Goal: Information Seeking & Learning: Learn about a topic

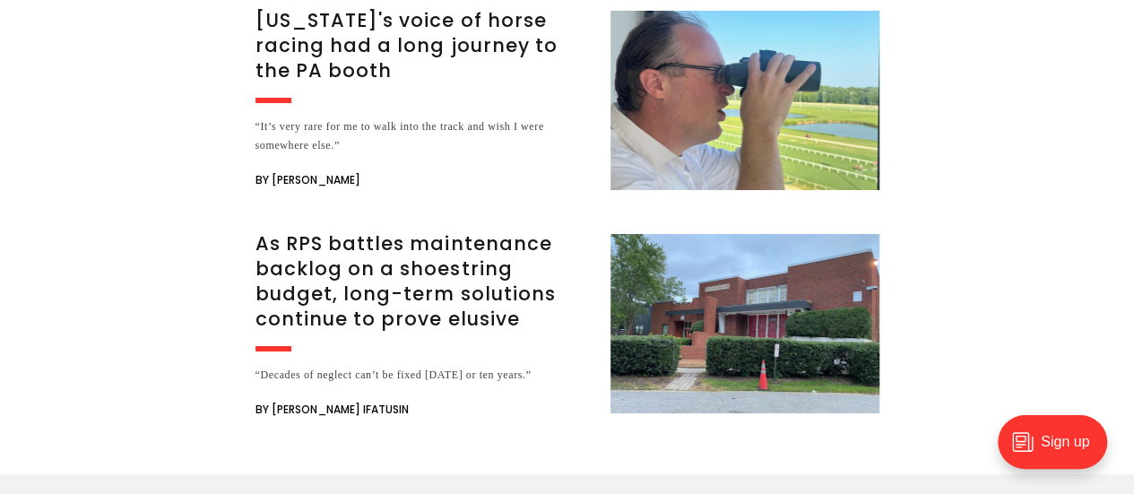
scroll to position [3316, 0]
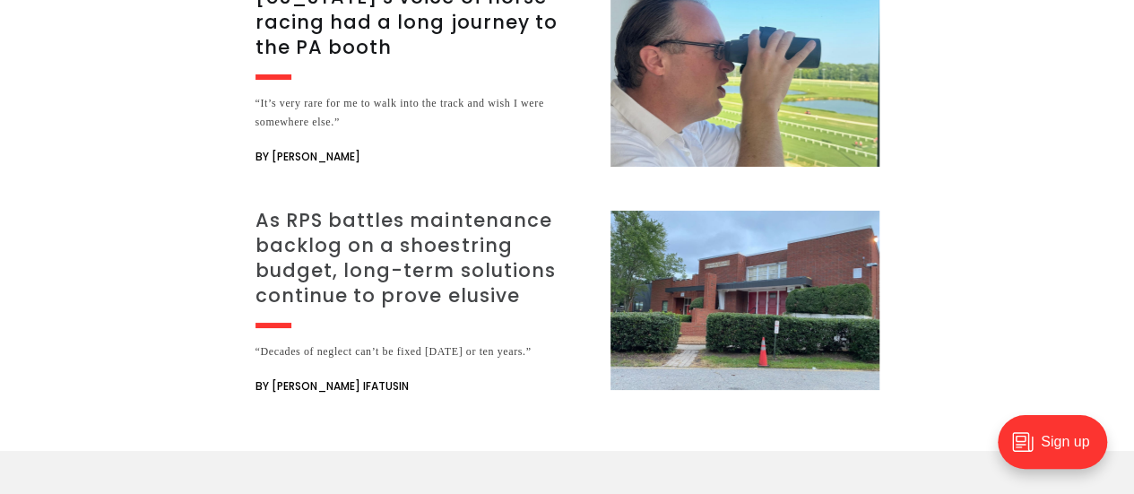
click at [442, 213] on h3 "As RPS battles maintenance backlog on a shoestring budget, long-term solutions …" at bounding box center [421, 258] width 333 height 100
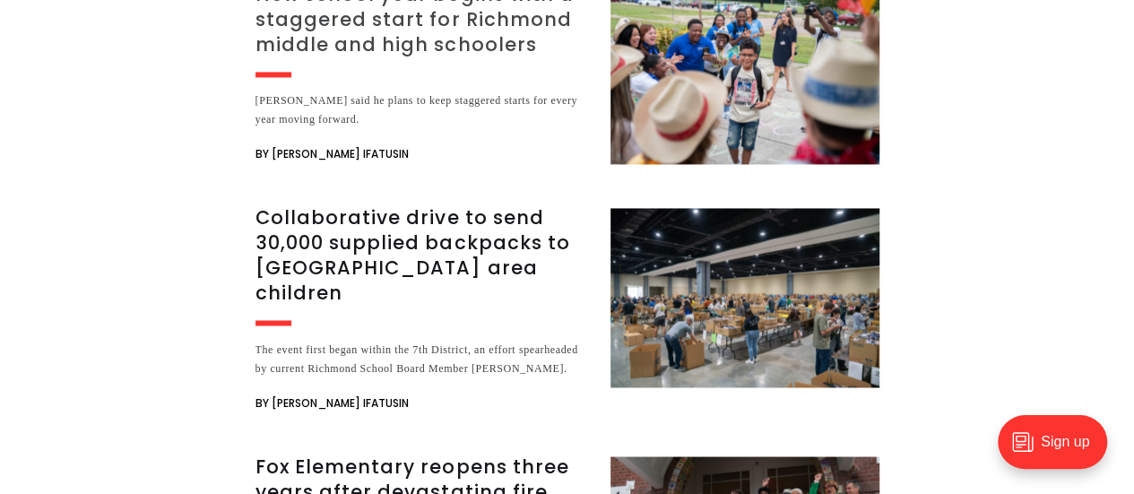
scroll to position [4750, 0]
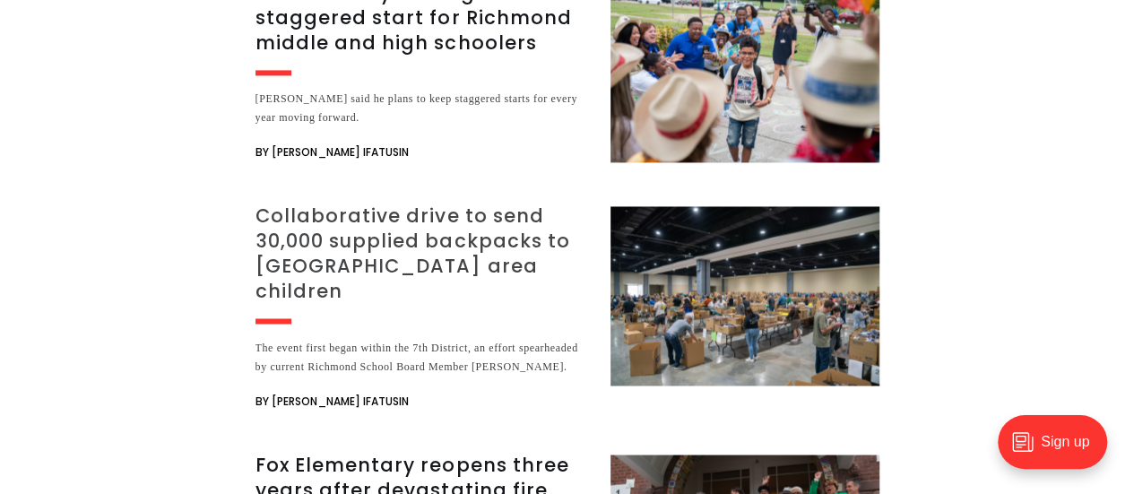
click at [492, 338] on div "The event first began within the 7th District, an effort spearheaded by current…" at bounding box center [421, 357] width 333 height 38
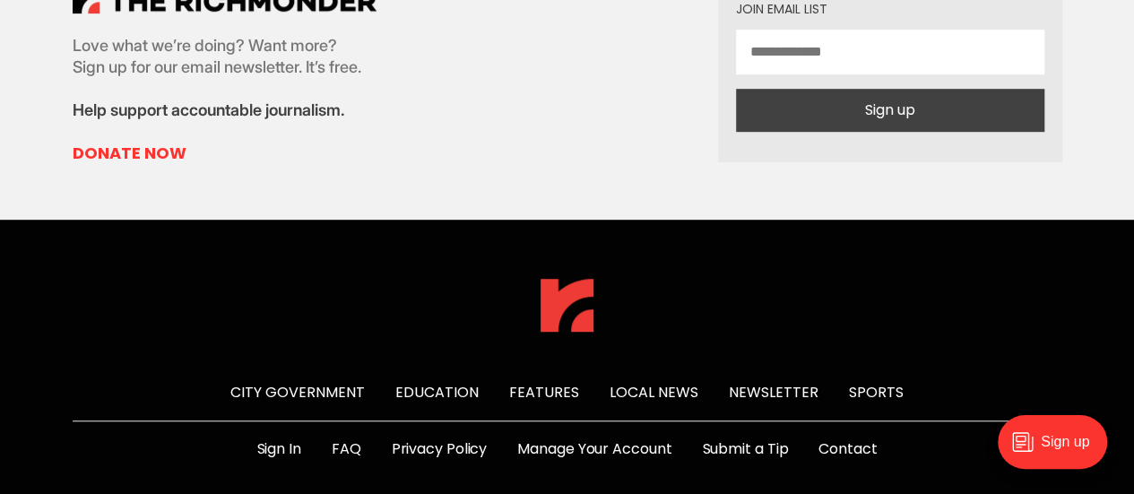
scroll to position [3854, 0]
